Goal: Task Accomplishment & Management: Use online tool/utility

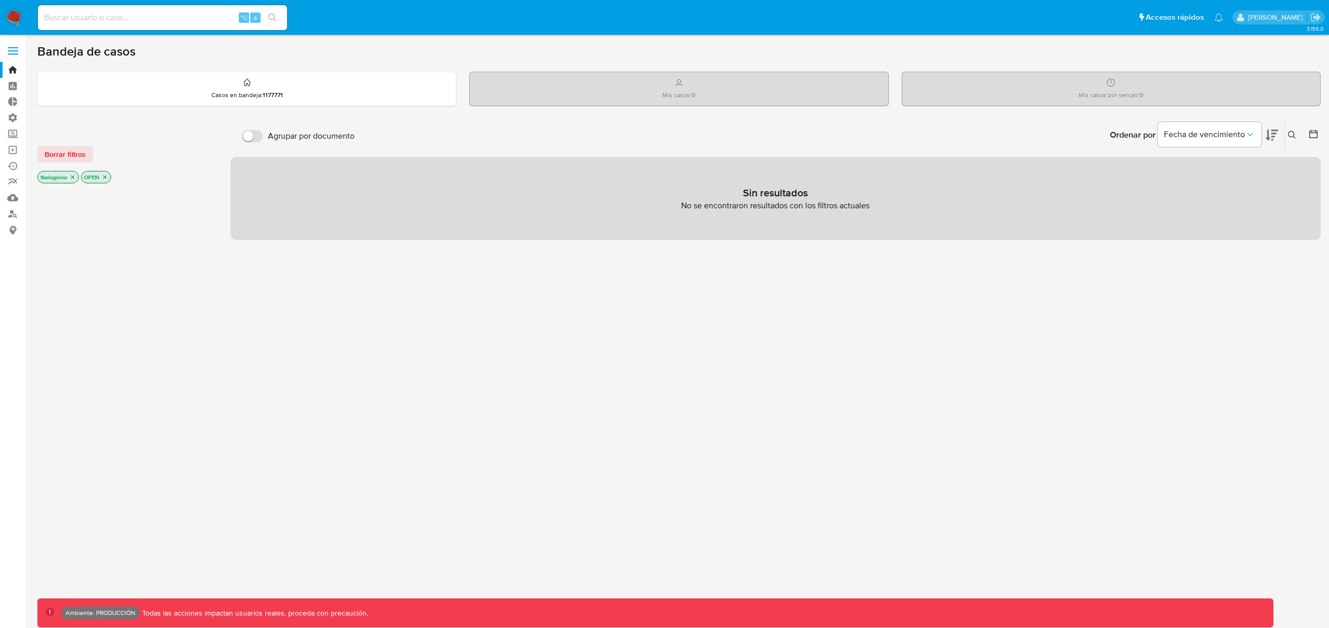
click at [177, 18] on input at bounding box center [162, 17] width 249 height 13
type input "bologninofer"
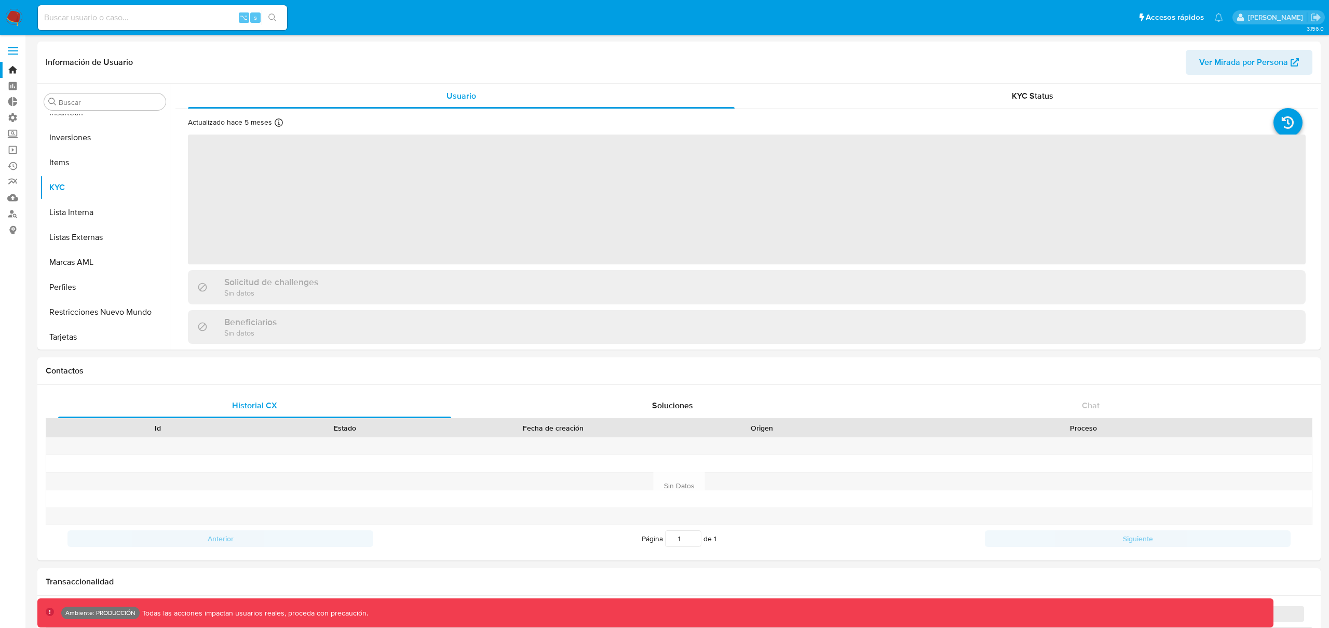
scroll to position [488, 0]
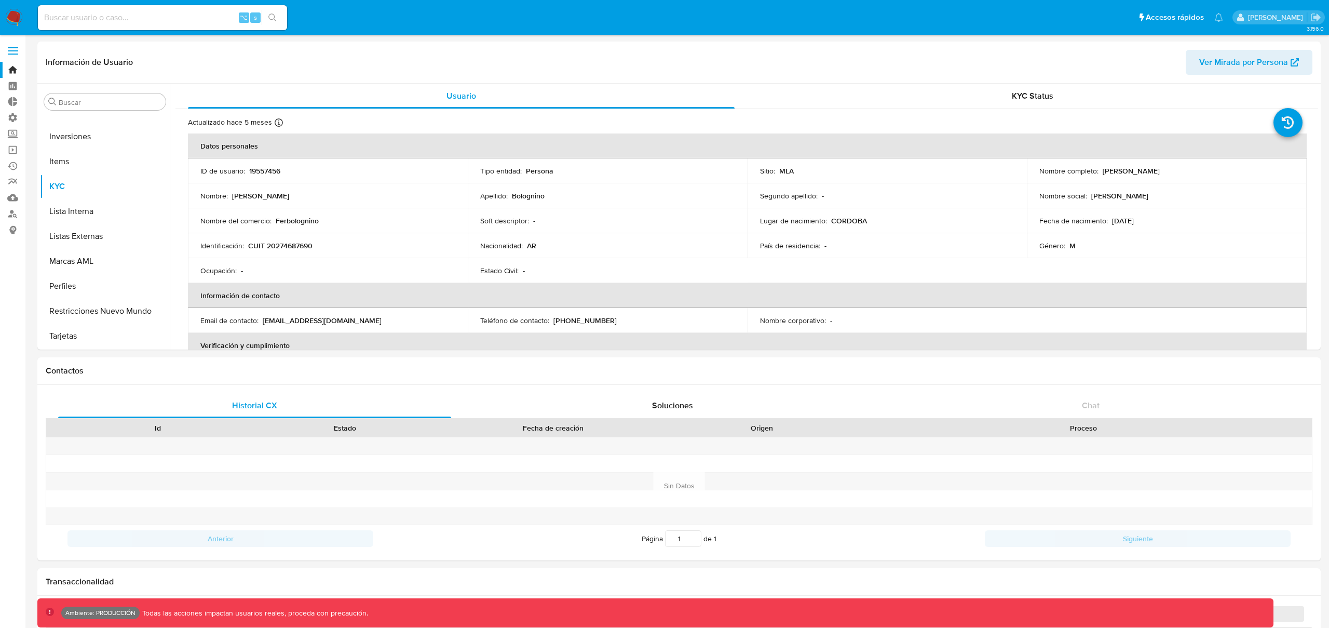
select select "10"
click at [1012, 96] on span "KYC Status" at bounding box center [1033, 96] width 42 height 12
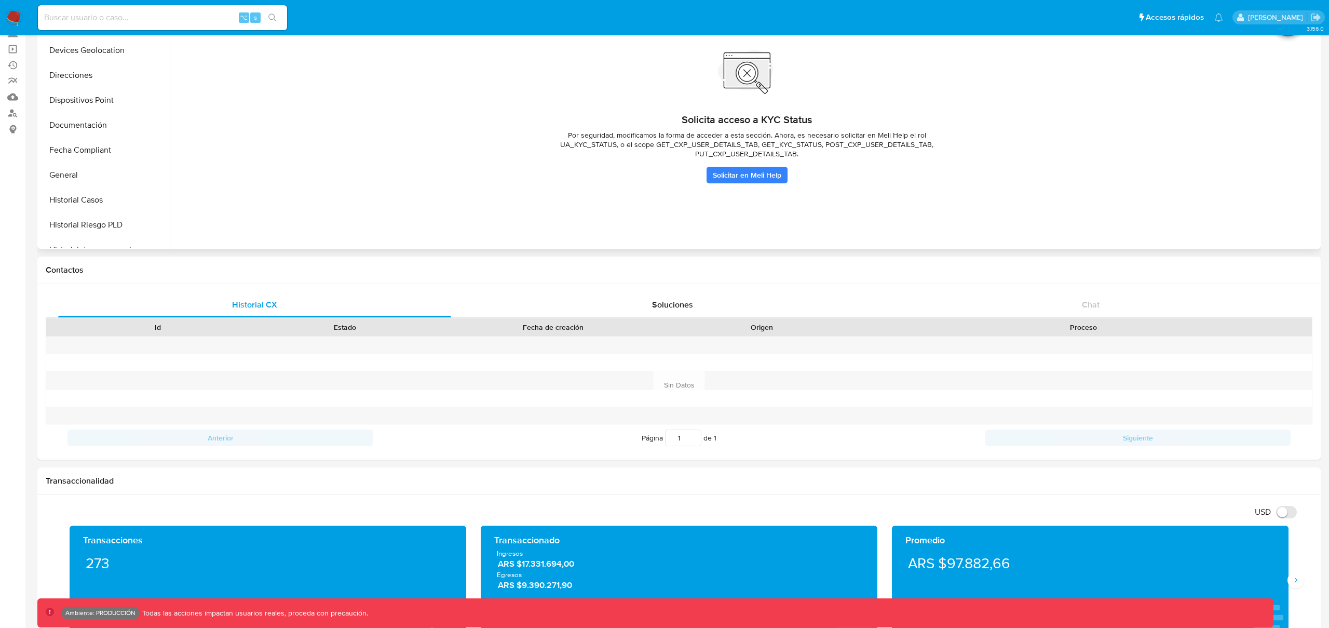
scroll to position [153, 0]
click at [79, 145] on button "Documentación" at bounding box center [100, 147] width 121 height 25
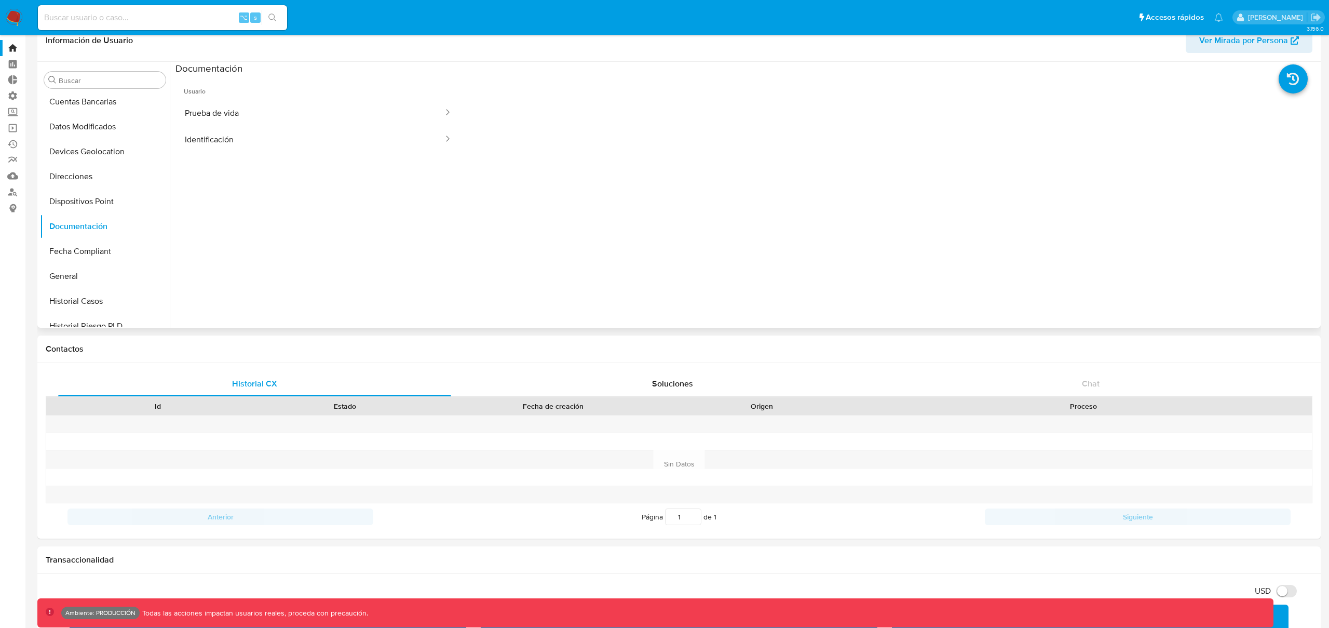
scroll to position [0, 0]
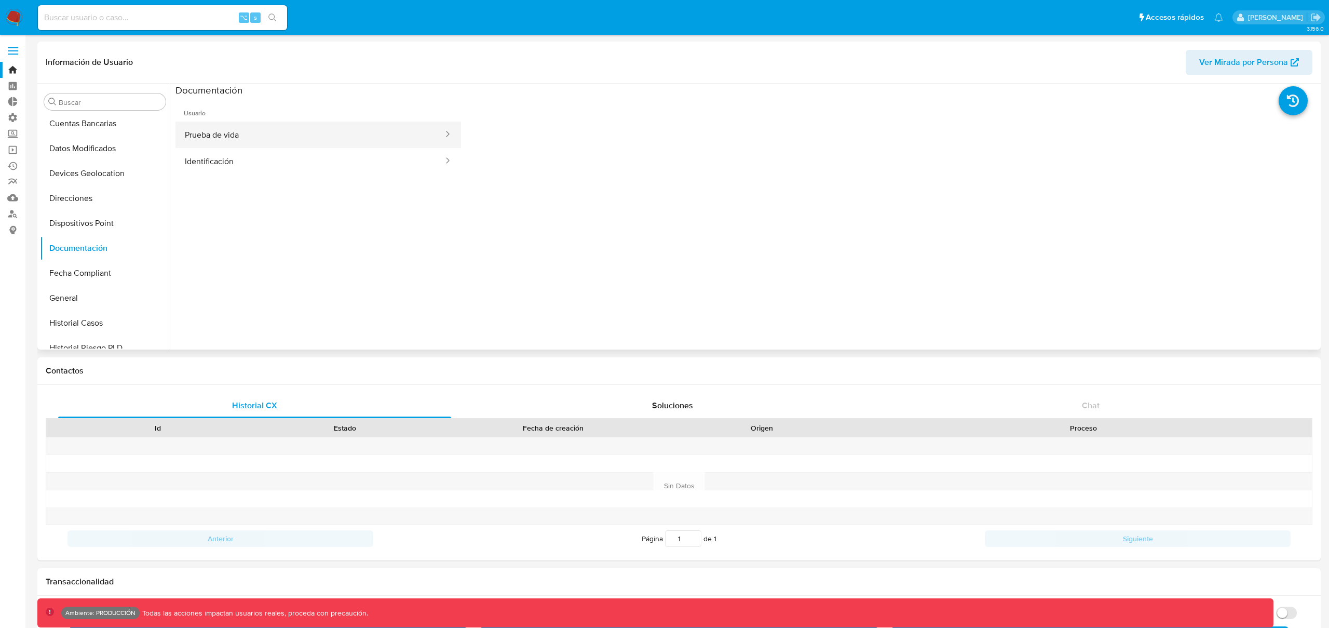
click at [451, 132] on icon at bounding box center [447, 134] width 10 height 10
click at [442, 137] on icon at bounding box center [447, 134] width 10 height 10
click at [445, 134] on icon at bounding box center [447, 134] width 10 height 10
click at [443, 159] on icon at bounding box center [447, 160] width 10 height 10
click at [262, 162] on button "Identificación" at bounding box center [309, 161] width 269 height 26
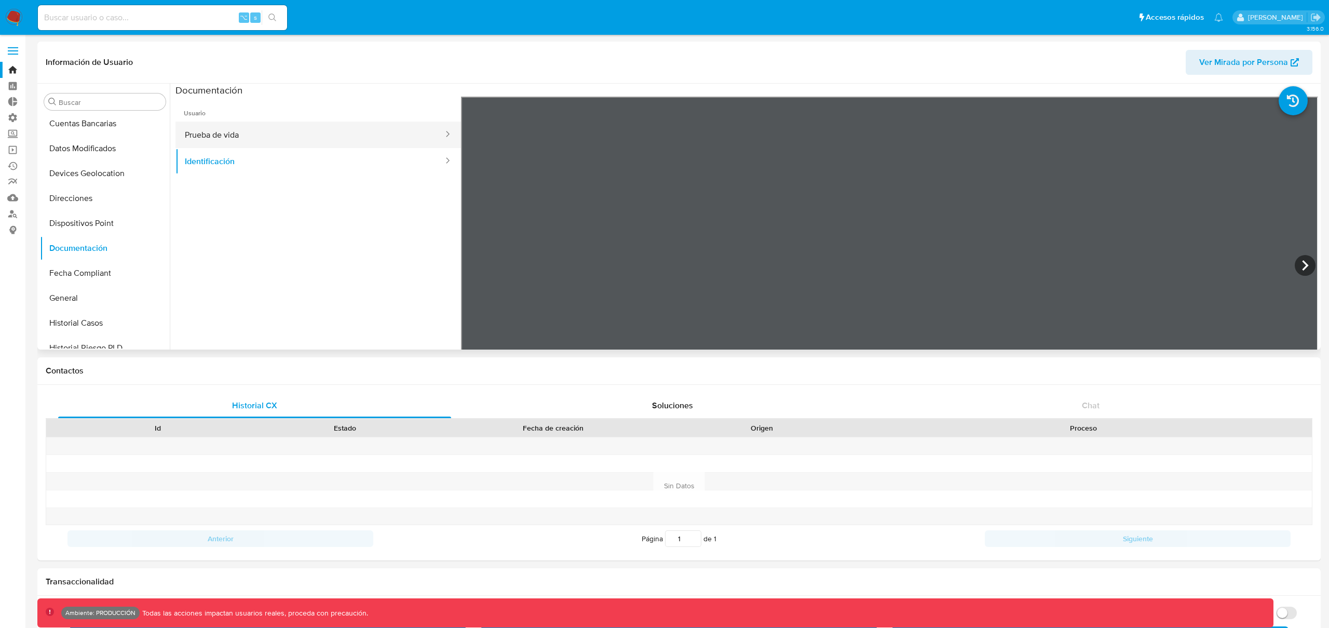
click at [285, 135] on button "Prueba de vida" at bounding box center [309, 134] width 269 height 26
click at [231, 164] on button "Identificación" at bounding box center [309, 161] width 269 height 26
click at [1302, 264] on icon at bounding box center [1305, 265] width 6 height 10
click at [238, 139] on button "Prueba de vida" at bounding box center [309, 134] width 269 height 26
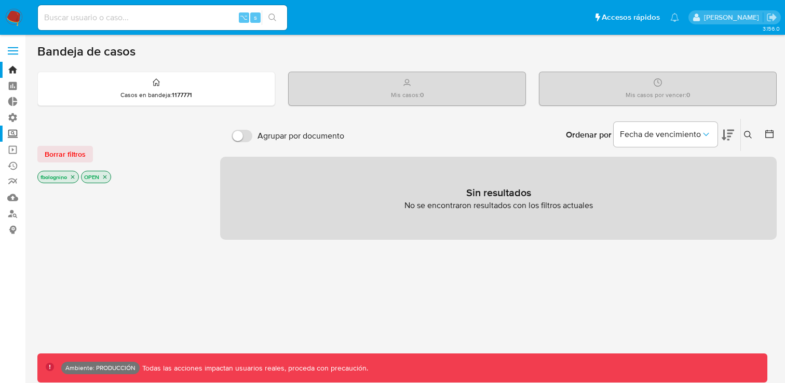
click at [13, 131] on label "Screening" at bounding box center [62, 134] width 124 height 16
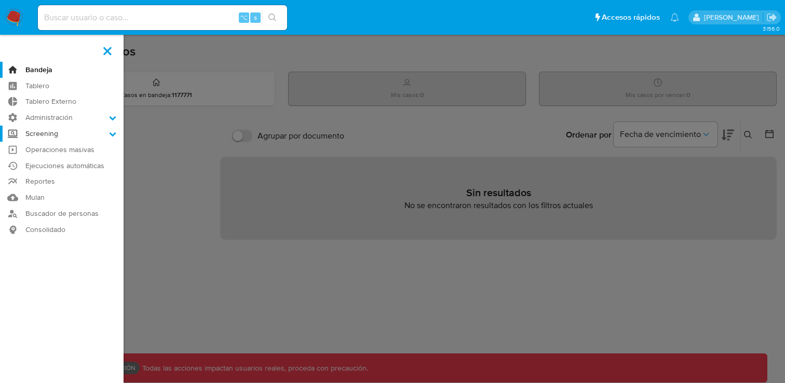
click at [0, 0] on input "Screening" at bounding box center [0, 0] width 0 height 0
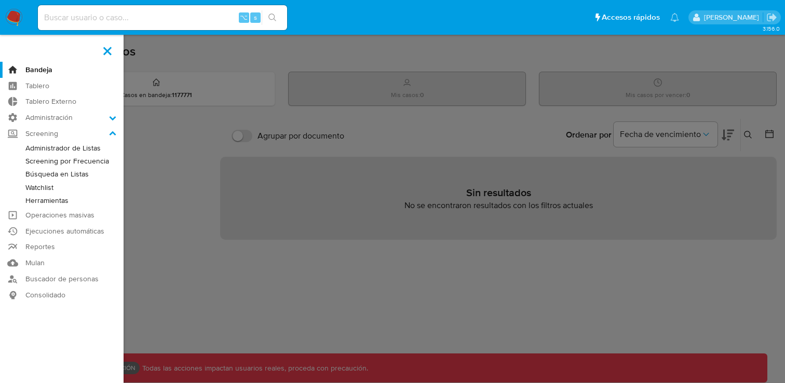
click at [46, 174] on link "Búsqueda en Listas" at bounding box center [62, 174] width 124 height 13
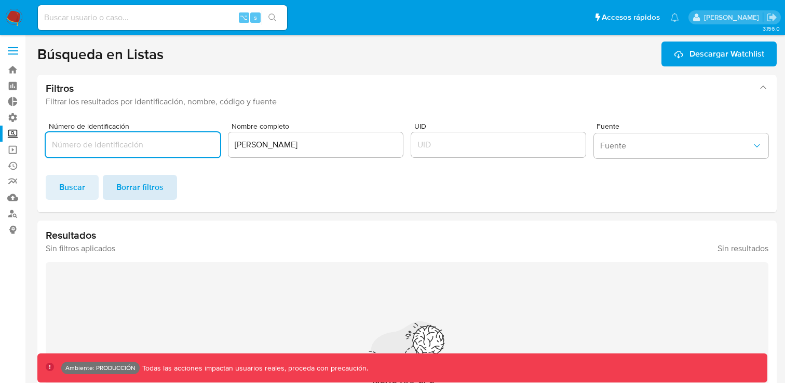
click at [143, 190] on span "Borrar filtros" at bounding box center [139, 187] width 47 height 23
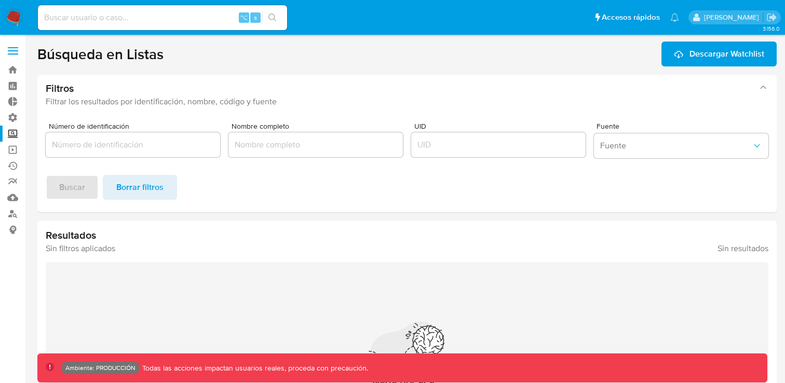
click at [153, 144] on input "Número de identificación" at bounding box center [133, 144] width 174 height 13
click at [276, 147] on input "Nombre completo" at bounding box center [315, 144] width 174 height 13
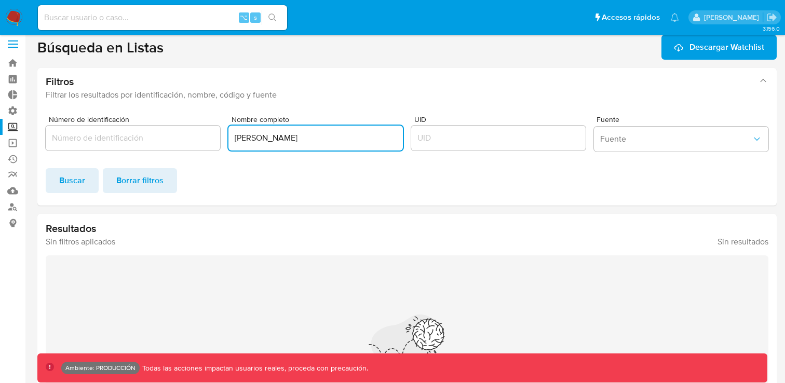
click at [64, 200] on div "Número de identificación Nombre completo fernando bolognino UID Fuente Fuente B…" at bounding box center [406, 156] width 739 height 98
click at [69, 184] on span "Buscar" at bounding box center [72, 180] width 26 height 23
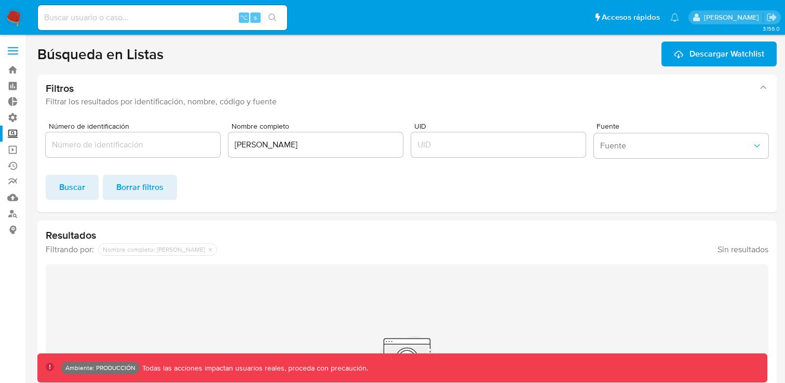
click at [271, 145] on input "fernando bolognino" at bounding box center [315, 144] width 174 height 13
type input "fernando gabriel bolognino"
click at [69, 187] on span "Buscar" at bounding box center [72, 187] width 26 height 23
click at [344, 142] on input "fernando gabriel bolognino" at bounding box center [315, 144] width 174 height 13
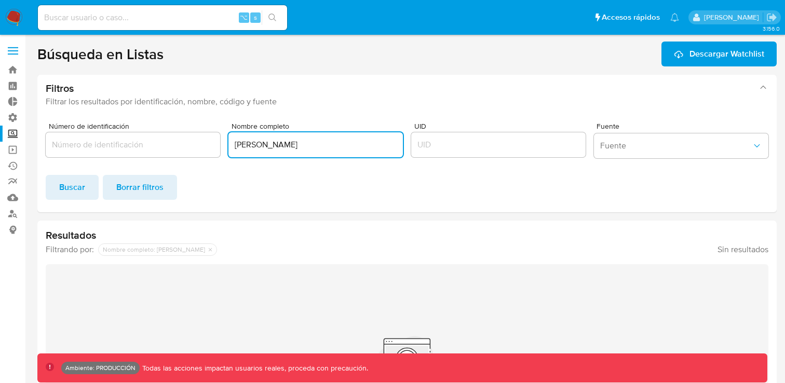
click at [344, 142] on input "fernando gabriel bolognino" at bounding box center [315, 144] width 174 height 13
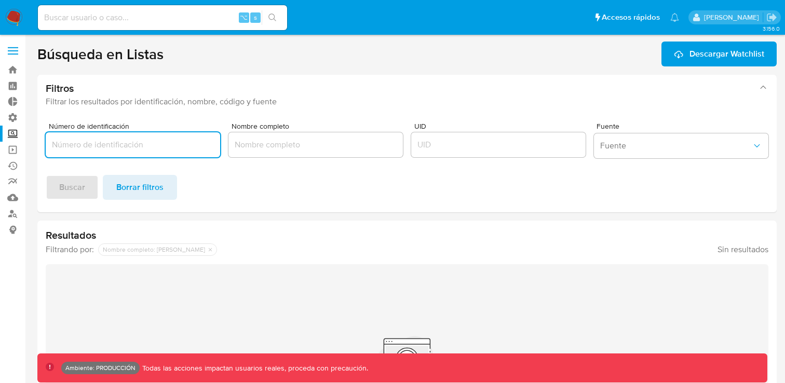
click at [143, 149] on input "Número de identificación" at bounding box center [133, 144] width 174 height 13
click at [257, 146] on input "Nombre completo" at bounding box center [315, 144] width 174 height 13
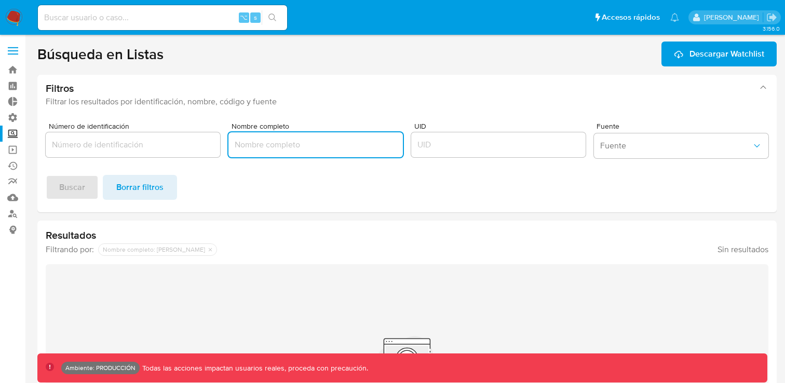
click at [17, 133] on label "Screening" at bounding box center [62, 134] width 124 height 16
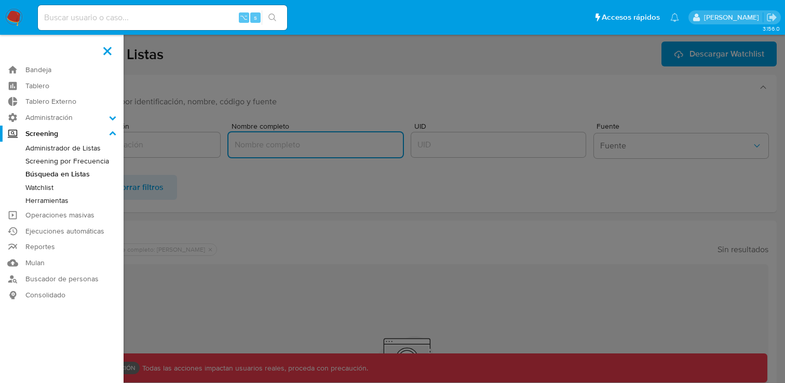
click at [0, 0] on input "Screening" at bounding box center [0, 0] width 0 height 0
click at [48, 198] on link "Herramientas" at bounding box center [62, 200] width 124 height 13
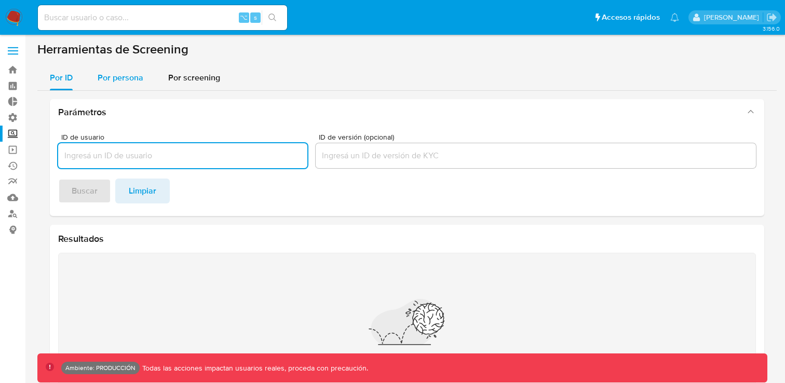
click at [120, 73] on span "Por persona" at bounding box center [121, 78] width 46 height 12
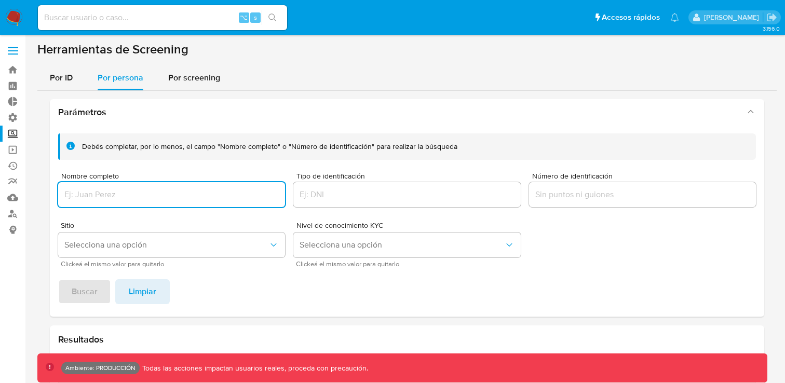
click at [142, 200] on input "Nombre completo" at bounding box center [171, 194] width 227 height 13
type input "fernando gabriel bolognino"
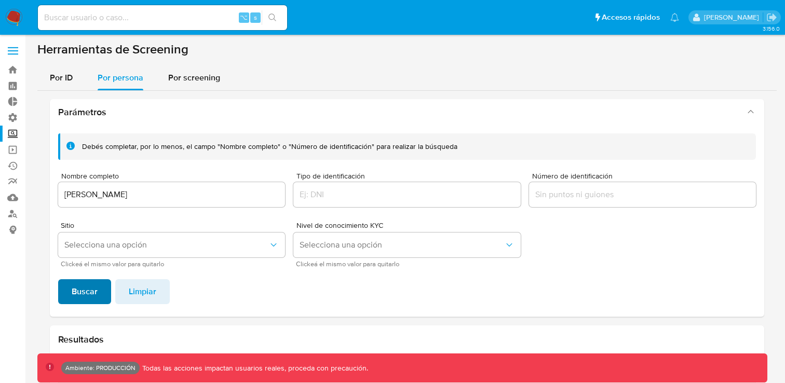
click at [82, 289] on span "Buscar" at bounding box center [85, 291] width 26 height 23
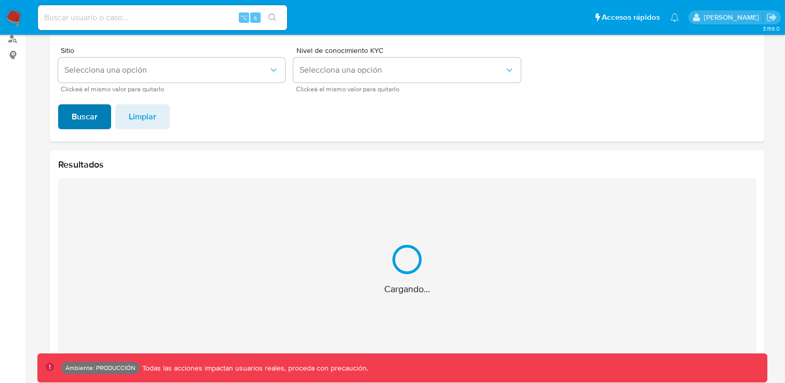
scroll to position [10, 0]
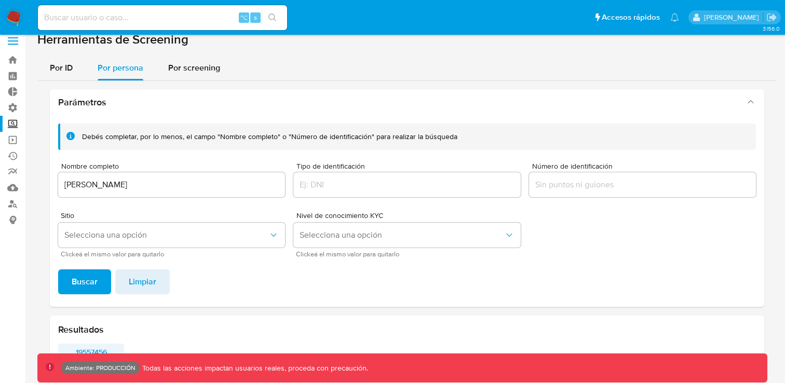
click at [94, 350] on span "19557456" at bounding box center [90, 352] width 51 height 15
click at [264, 238] on span "Selecciona una opción" at bounding box center [166, 235] width 204 height 10
click at [345, 273] on footer "Buscar Limpiar" at bounding box center [407, 281] width 698 height 25
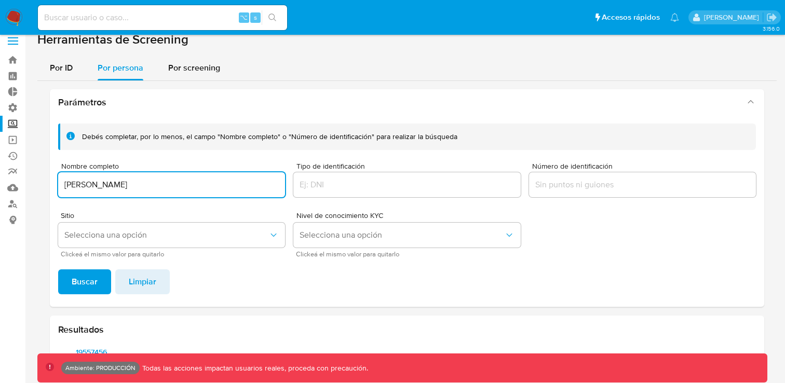
click at [182, 186] on input "fernando gabriel bolognino" at bounding box center [171, 184] width 227 height 13
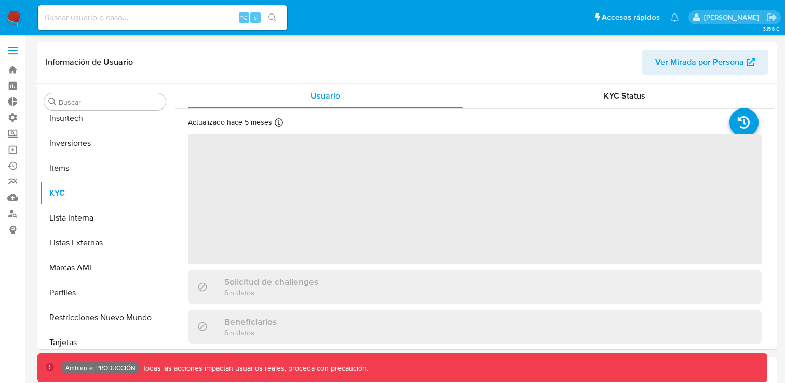
scroll to position [488, 0]
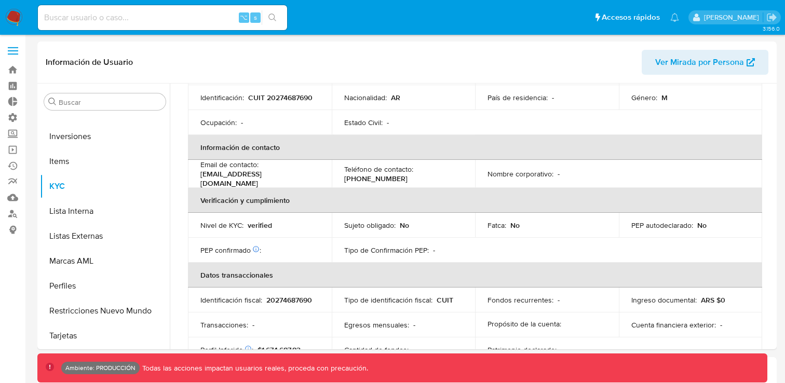
select select "10"
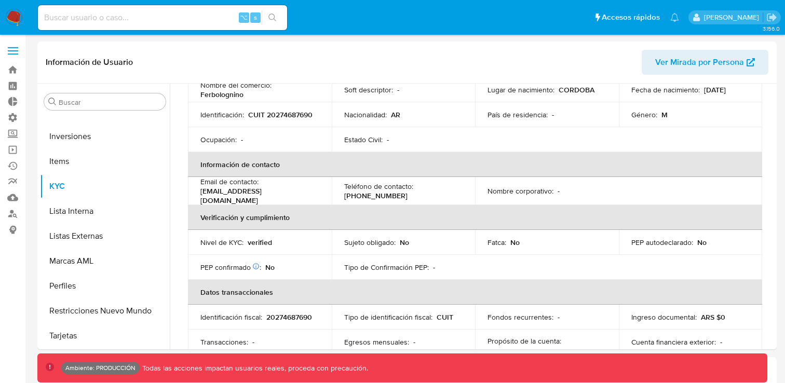
scroll to position [0, 0]
